Goal: Task Accomplishment & Management: Manage account settings

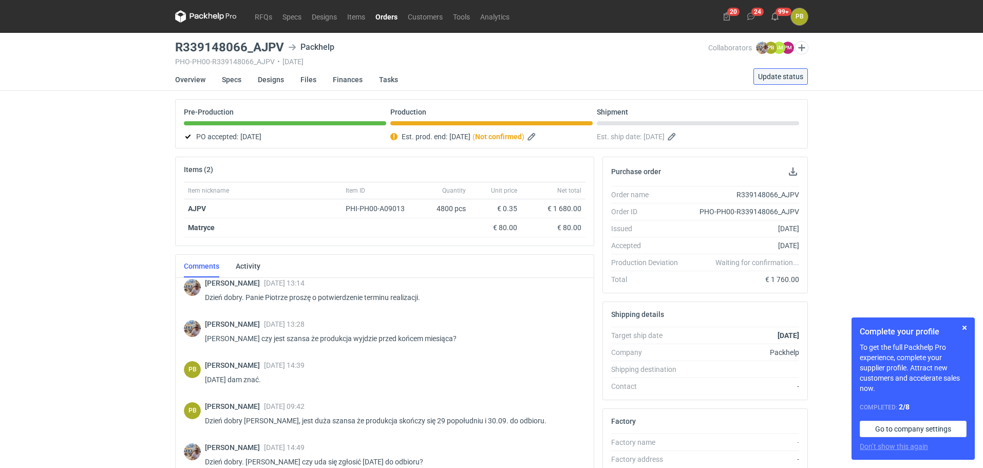
click at [770, 75] on span "Update status" at bounding box center [780, 76] width 45 height 7
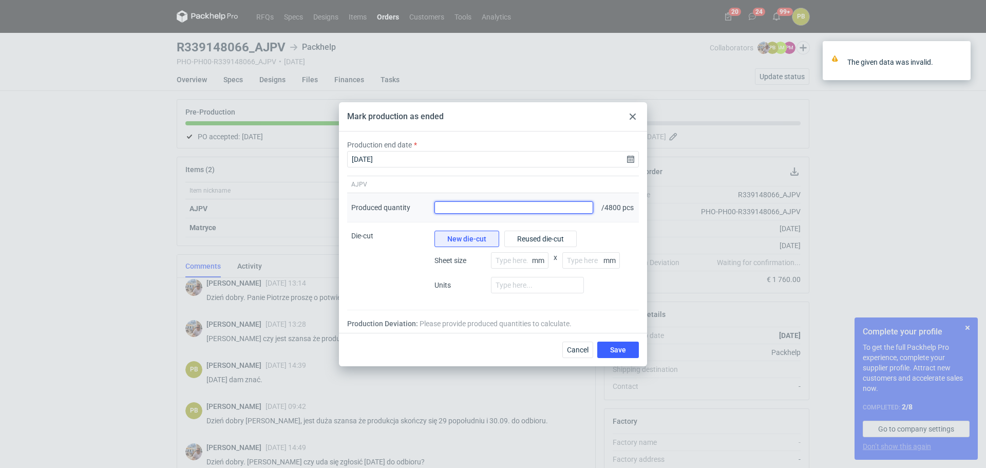
click at [453, 204] on input "Produced quantity" at bounding box center [513, 207] width 159 height 12
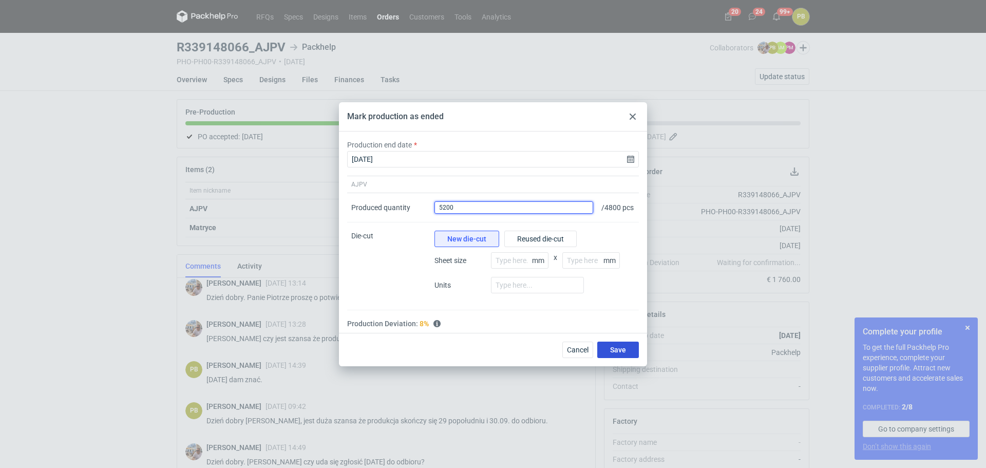
type input "5200"
click at [619, 353] on span "Save" at bounding box center [618, 349] width 16 height 7
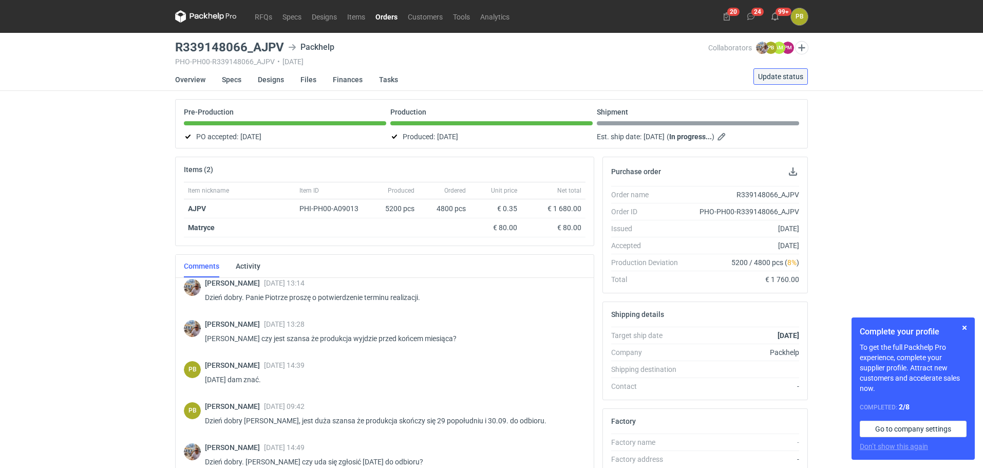
click at [773, 73] on span "Update status" at bounding box center [780, 76] width 45 height 7
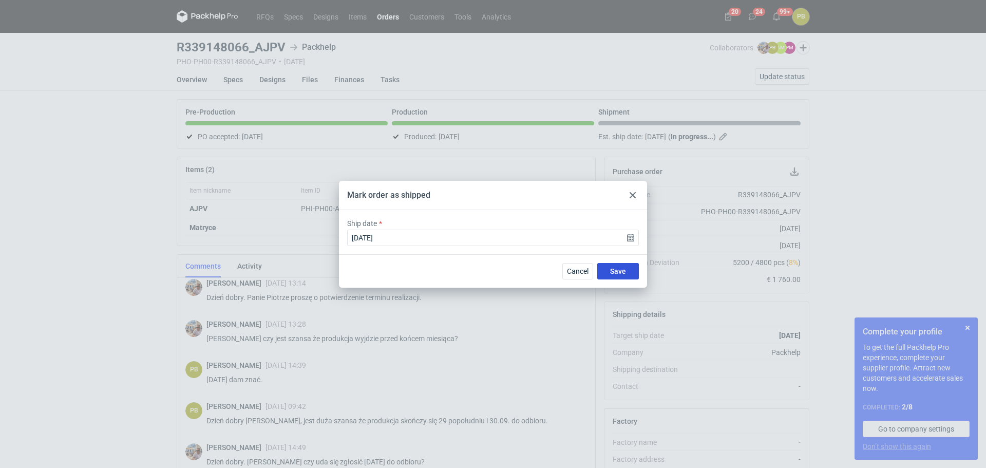
click at [620, 268] on span "Save" at bounding box center [618, 270] width 16 height 7
